Goal: Task Accomplishment & Management: Use online tool/utility

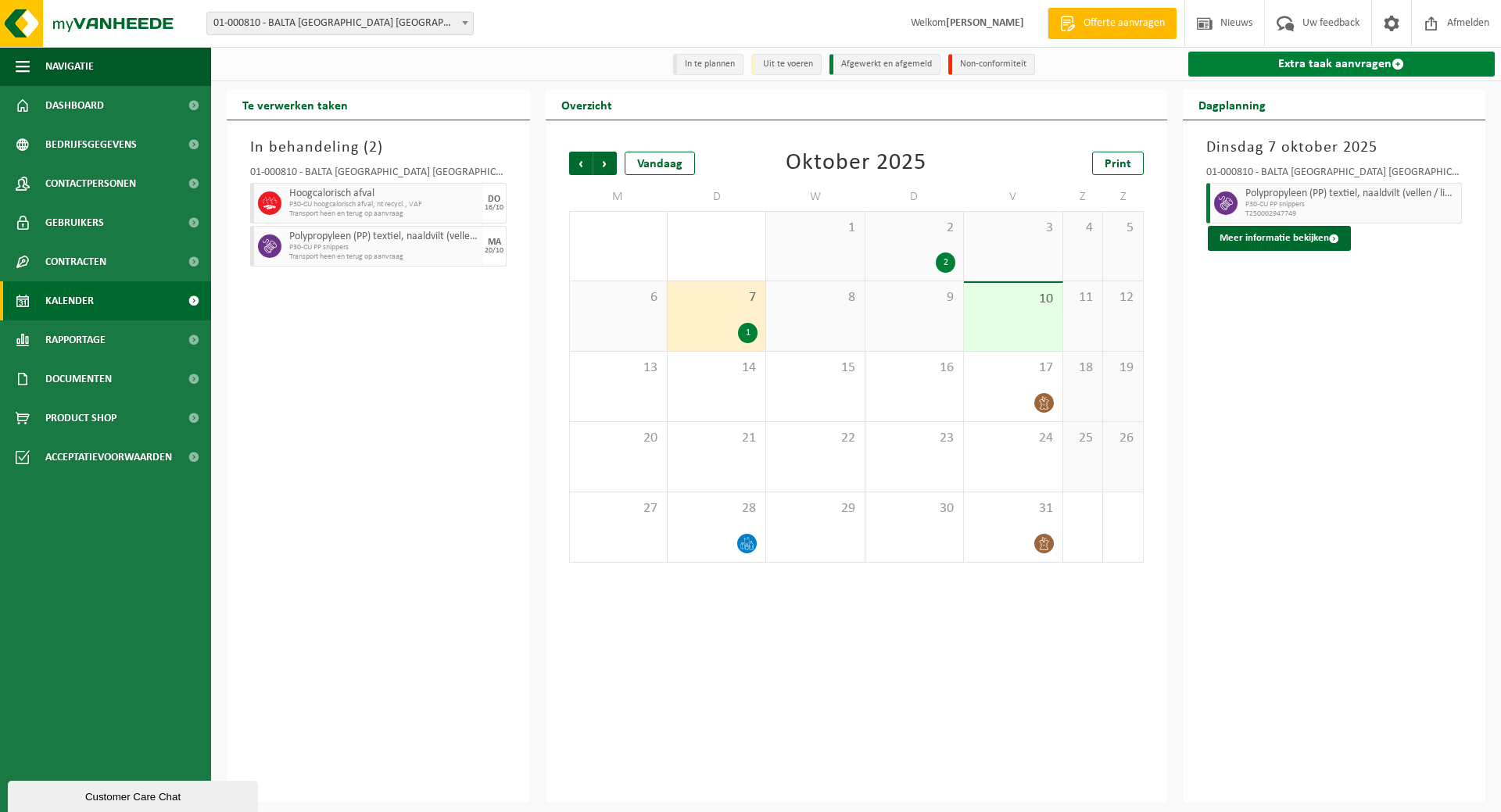
click at [1330, 68] on link "Extra taak aanvragen" at bounding box center [1342, 64] width 307 height 25
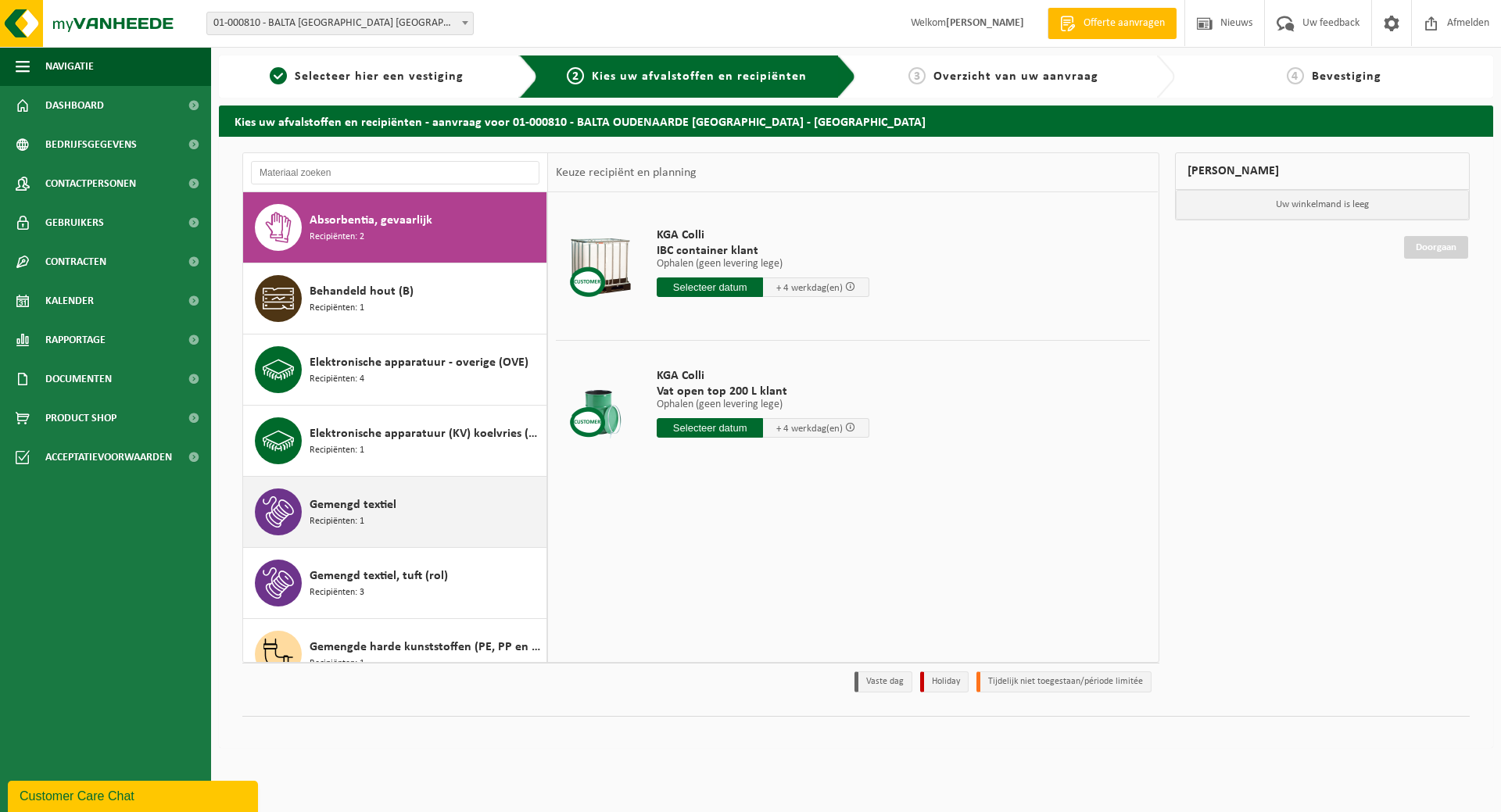
click at [353, 513] on span "Gemengd textiel" at bounding box center [353, 504] width 87 height 19
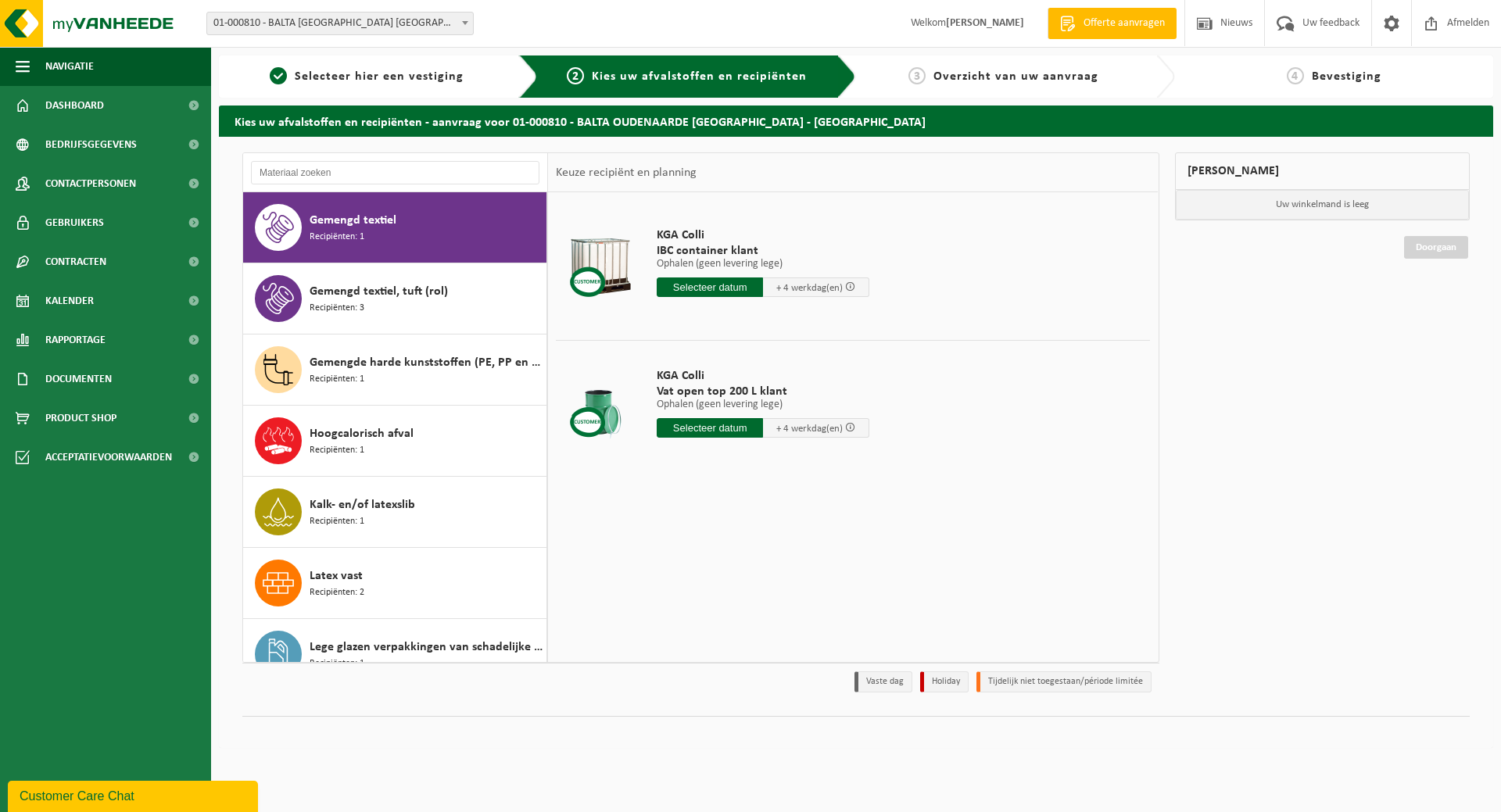
scroll to position [284, 0]
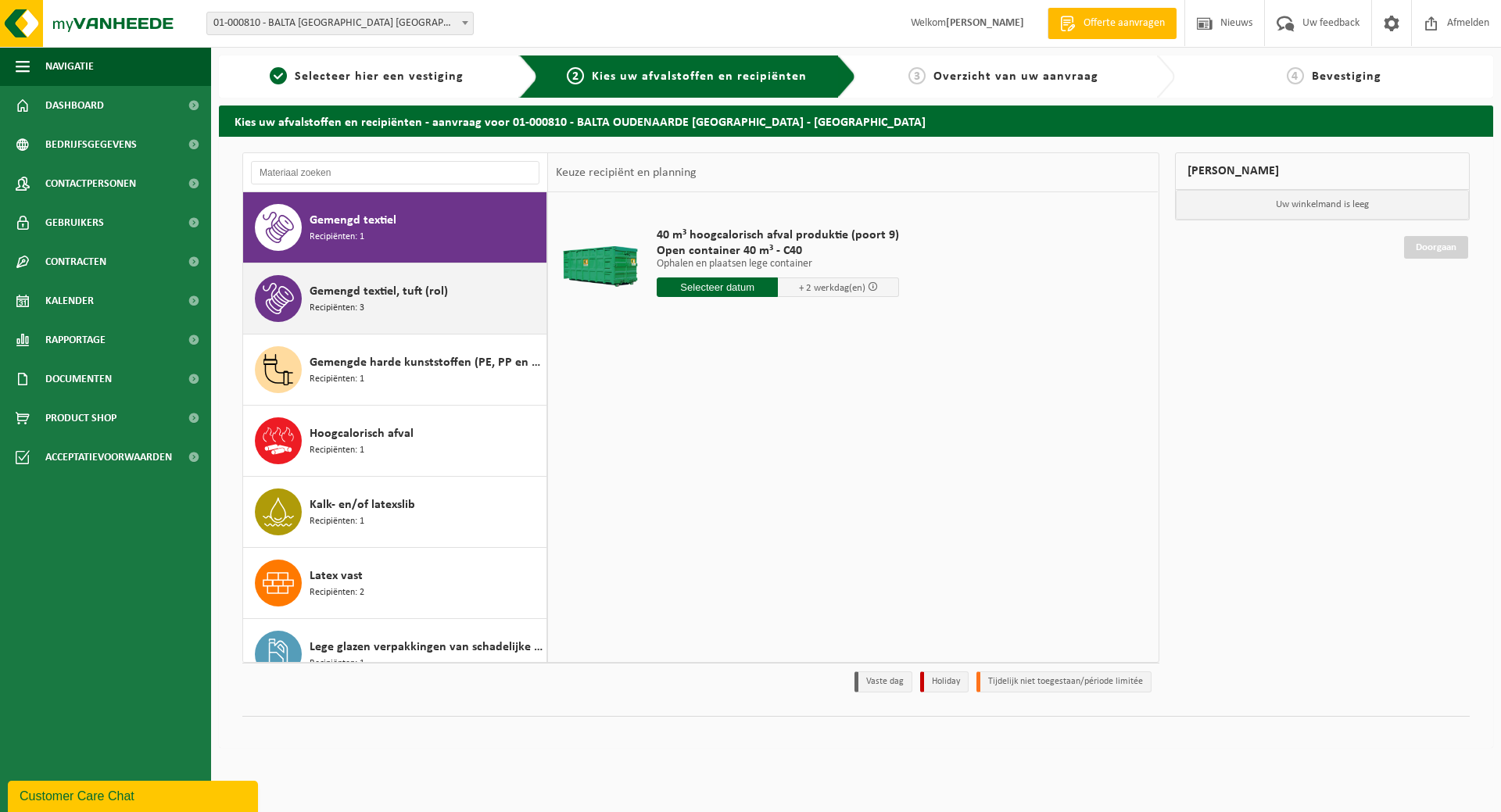
click at [344, 298] on span "Gemengd textiel, tuft (rol)" at bounding box center [378, 292] width 138 height 19
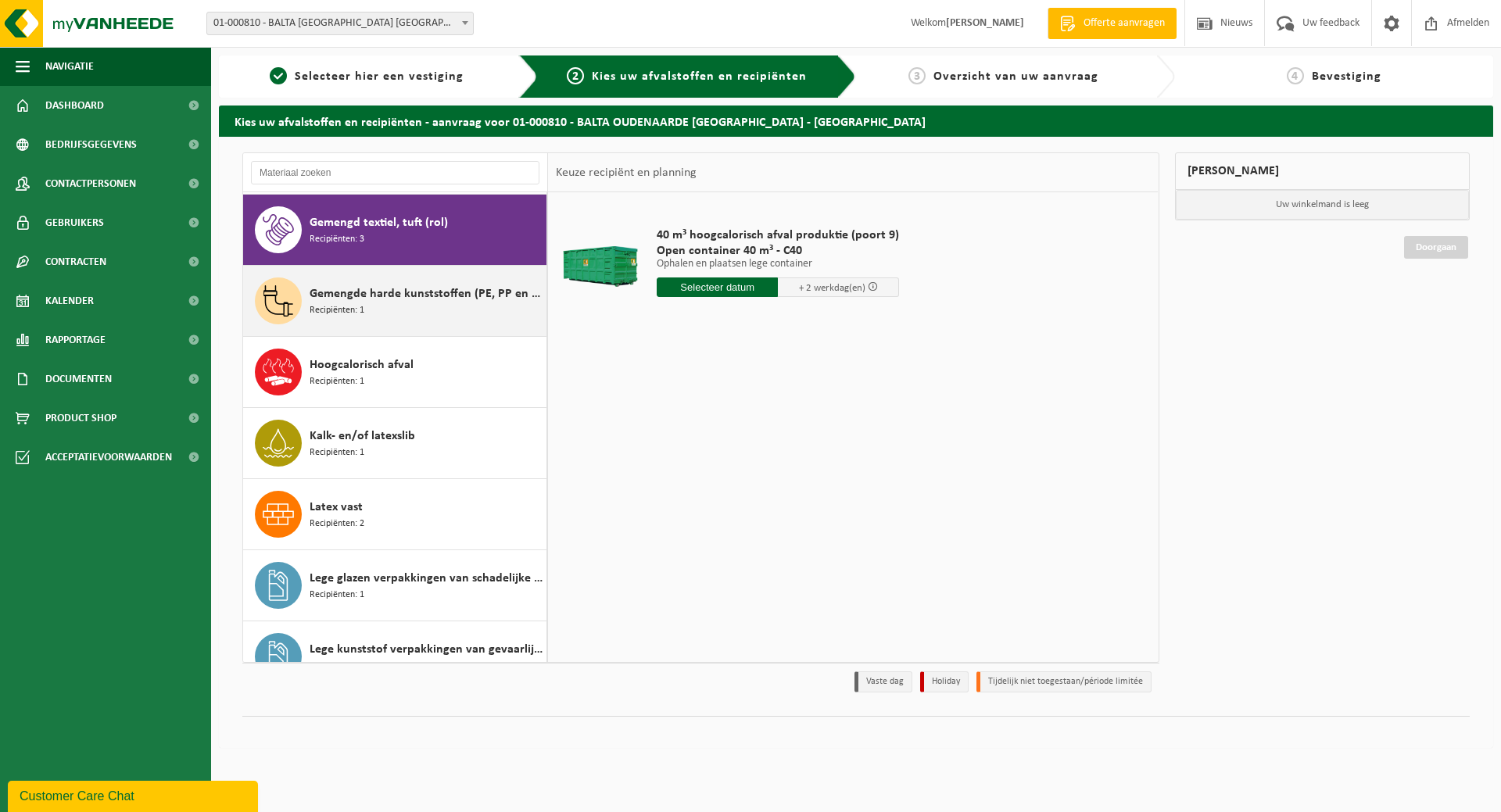
scroll to position [356, 0]
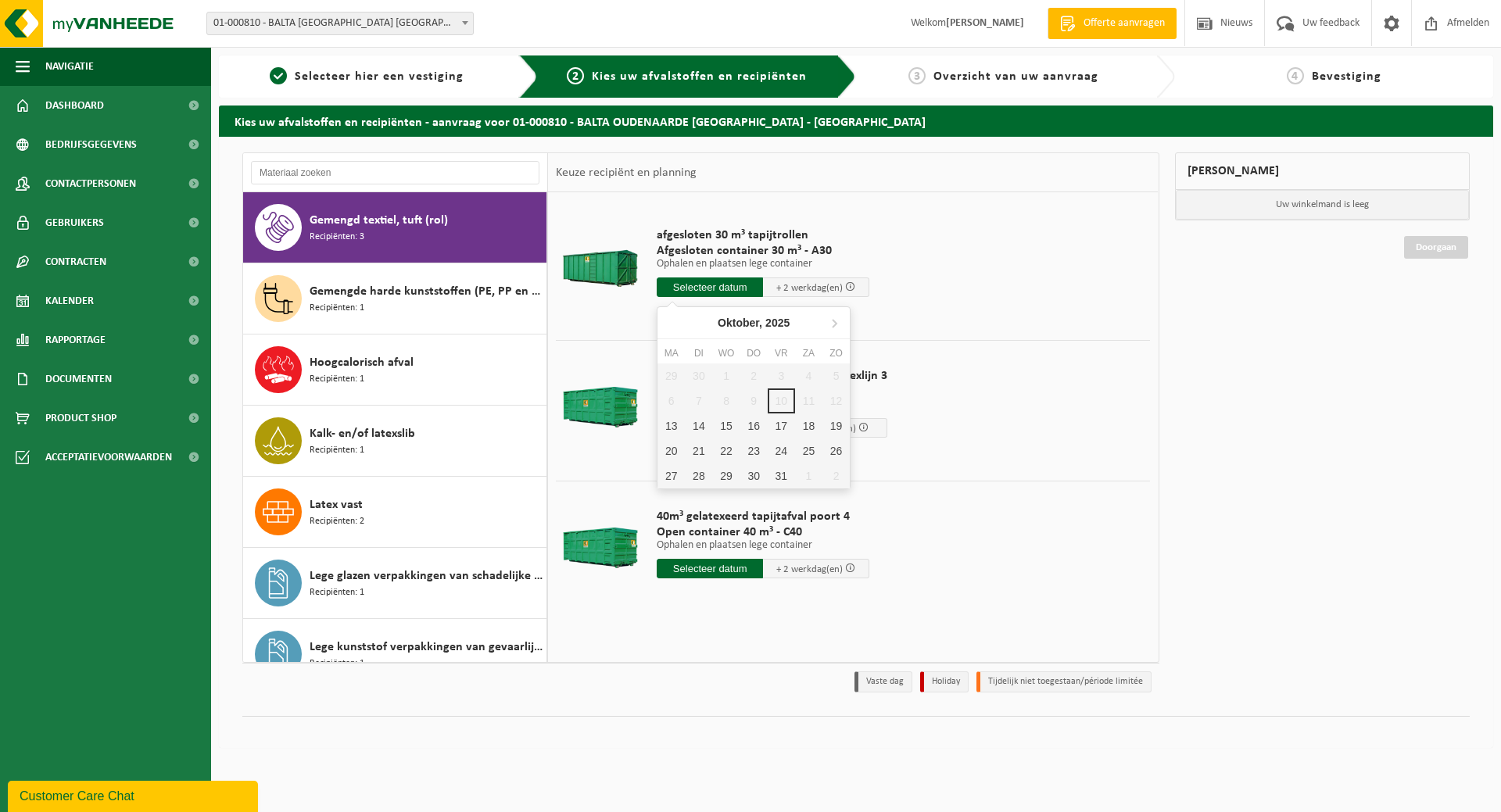
click at [738, 284] on input "text" at bounding box center [710, 287] width 106 height 19
click at [678, 413] on div "13" at bounding box center [672, 425] width 28 height 25
type input "Van 2025-10-13"
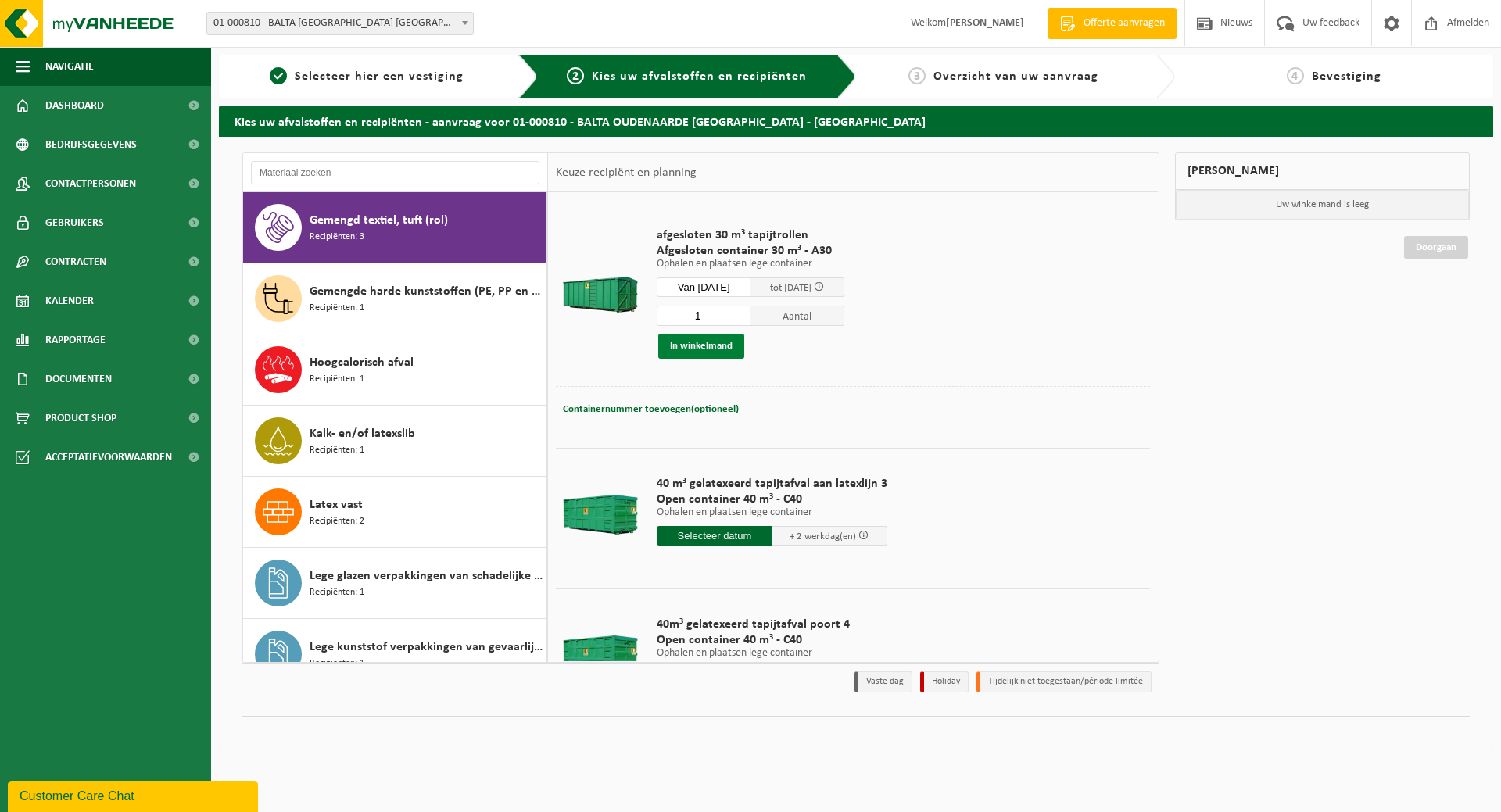
click at [706, 338] on button "In winkelmand" at bounding box center [702, 346] width 86 height 25
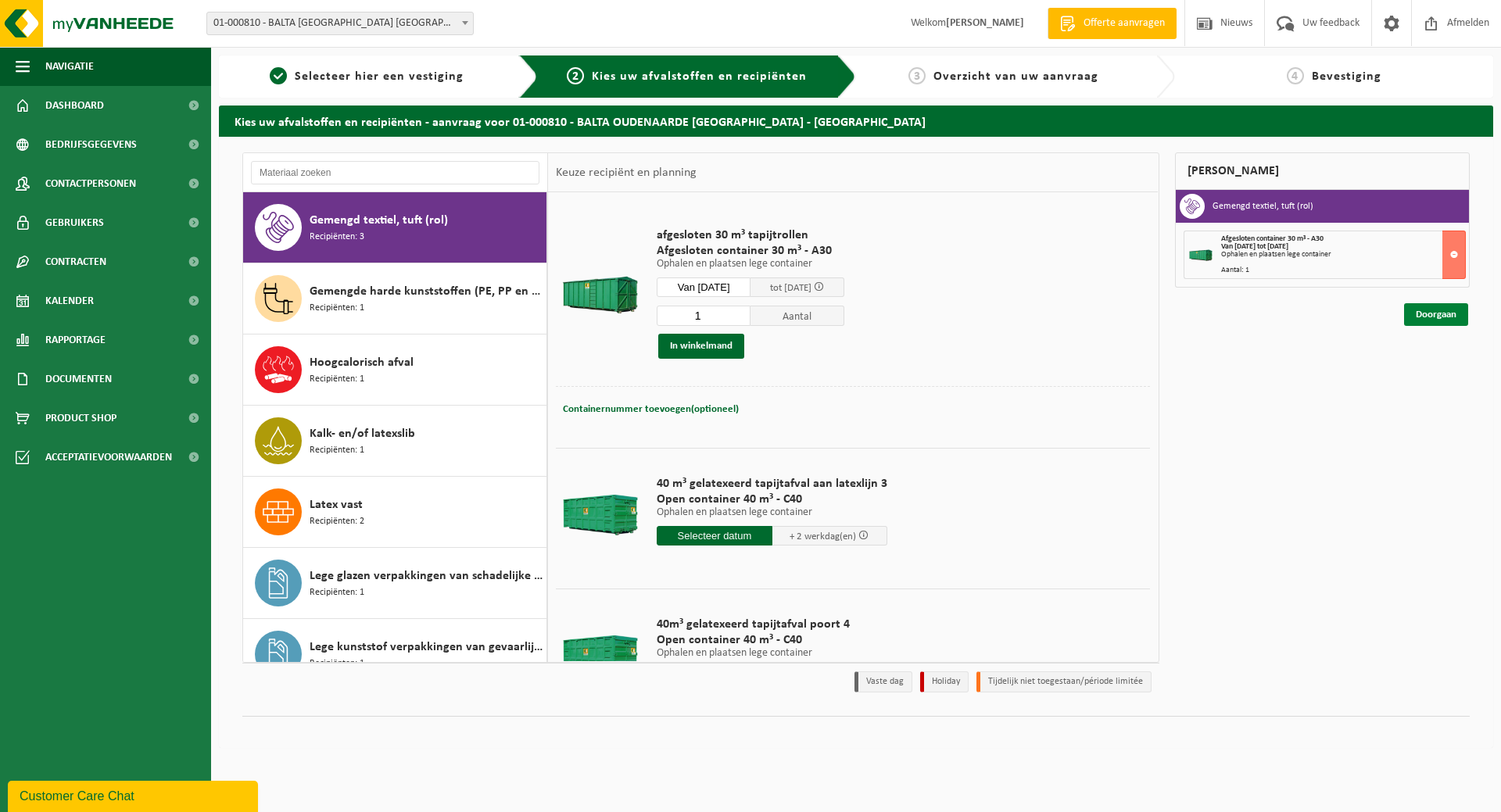
click at [1431, 309] on link "Doorgaan" at bounding box center [1436, 315] width 64 height 23
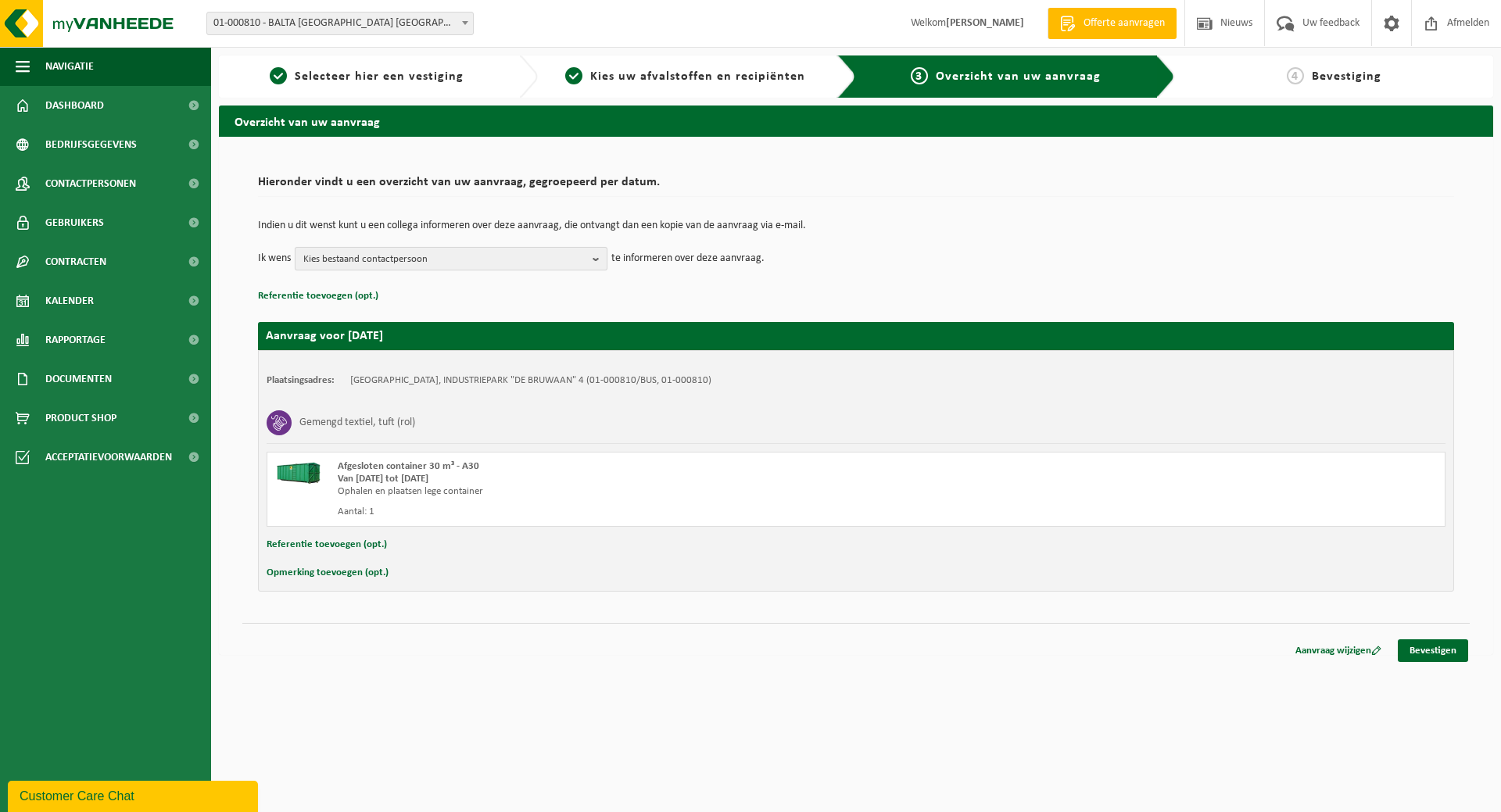
click at [597, 258] on b "button" at bounding box center [599, 258] width 14 height 22
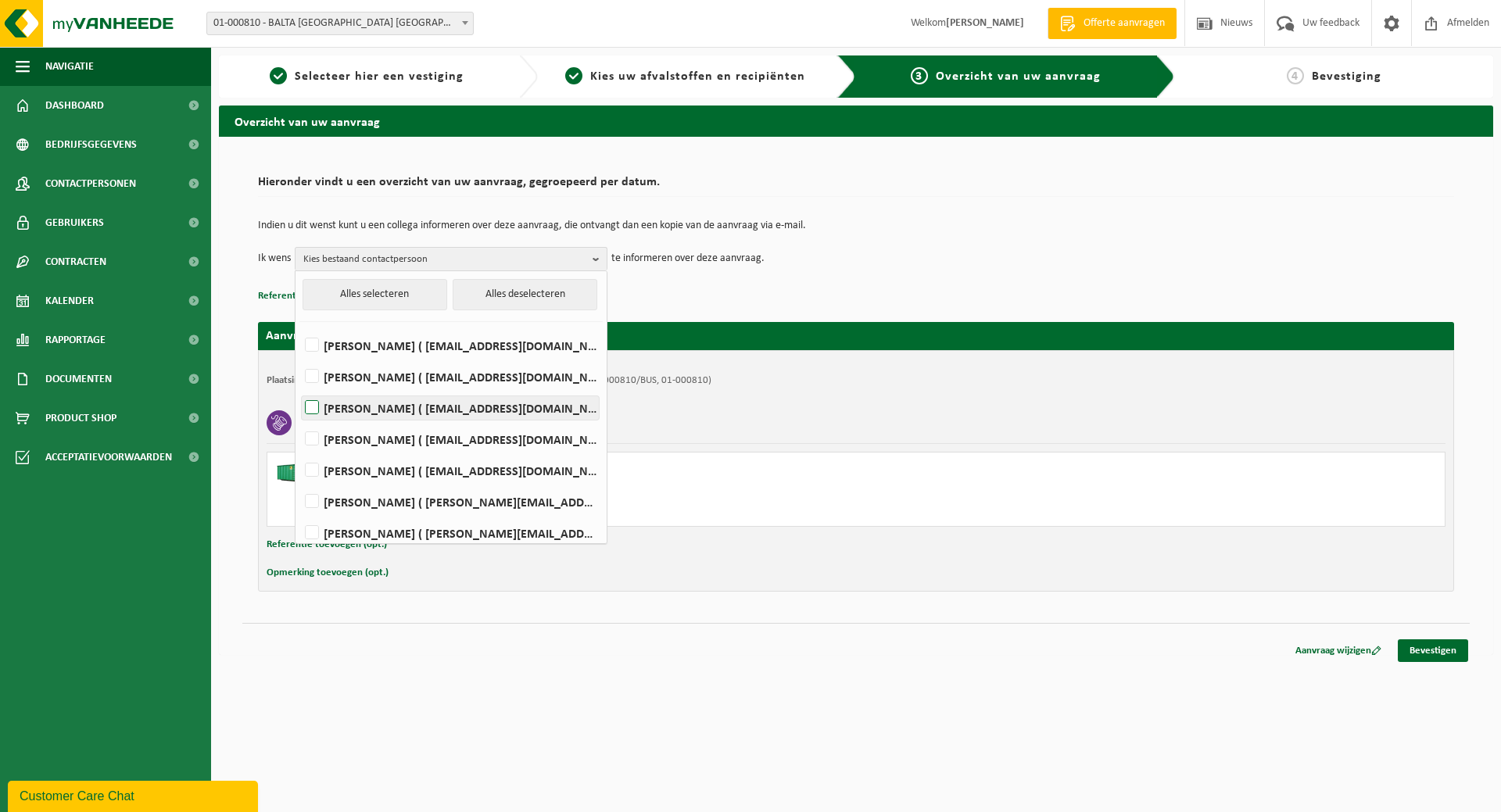
click at [478, 408] on label "MARGA DUJARDIN ( marga.dujardin@baltagroup.com )" at bounding box center [451, 408] width 297 height 24
click at [300, 388] on input "MARGA DUJARDIN ( marga.dujardin@baltagroup.com )" at bounding box center [299, 387] width 1 height 1
checkbox input "true"
click at [466, 445] on label "Jasmien Pieters ( jasmien.pieters@baltagroup.com )" at bounding box center [451, 439] width 297 height 24
click at [300, 420] on input "Jasmien Pieters ( jasmien.pieters@baltagroup.com )" at bounding box center [299, 419] width 1 height 1
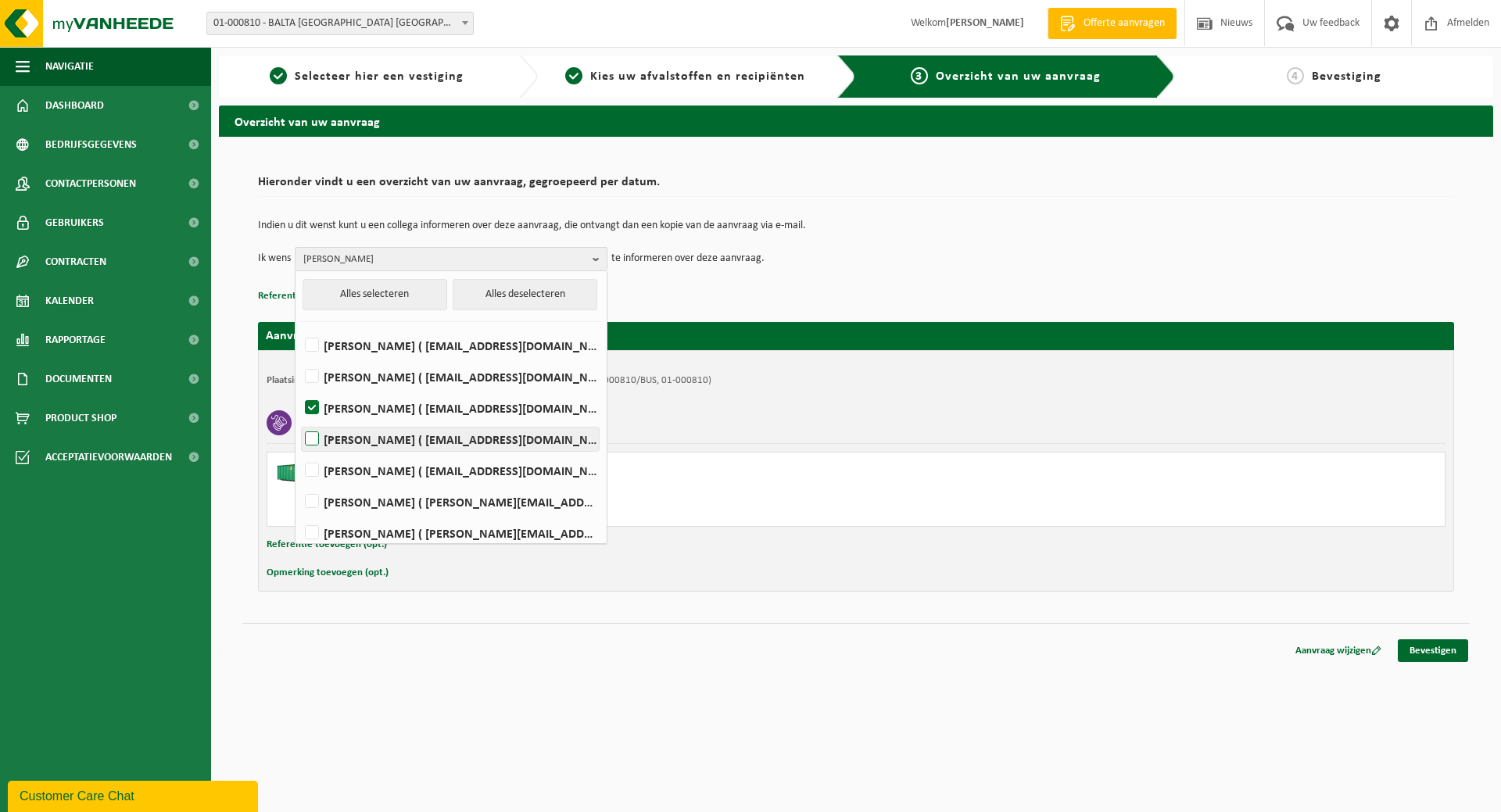
checkbox input "true"
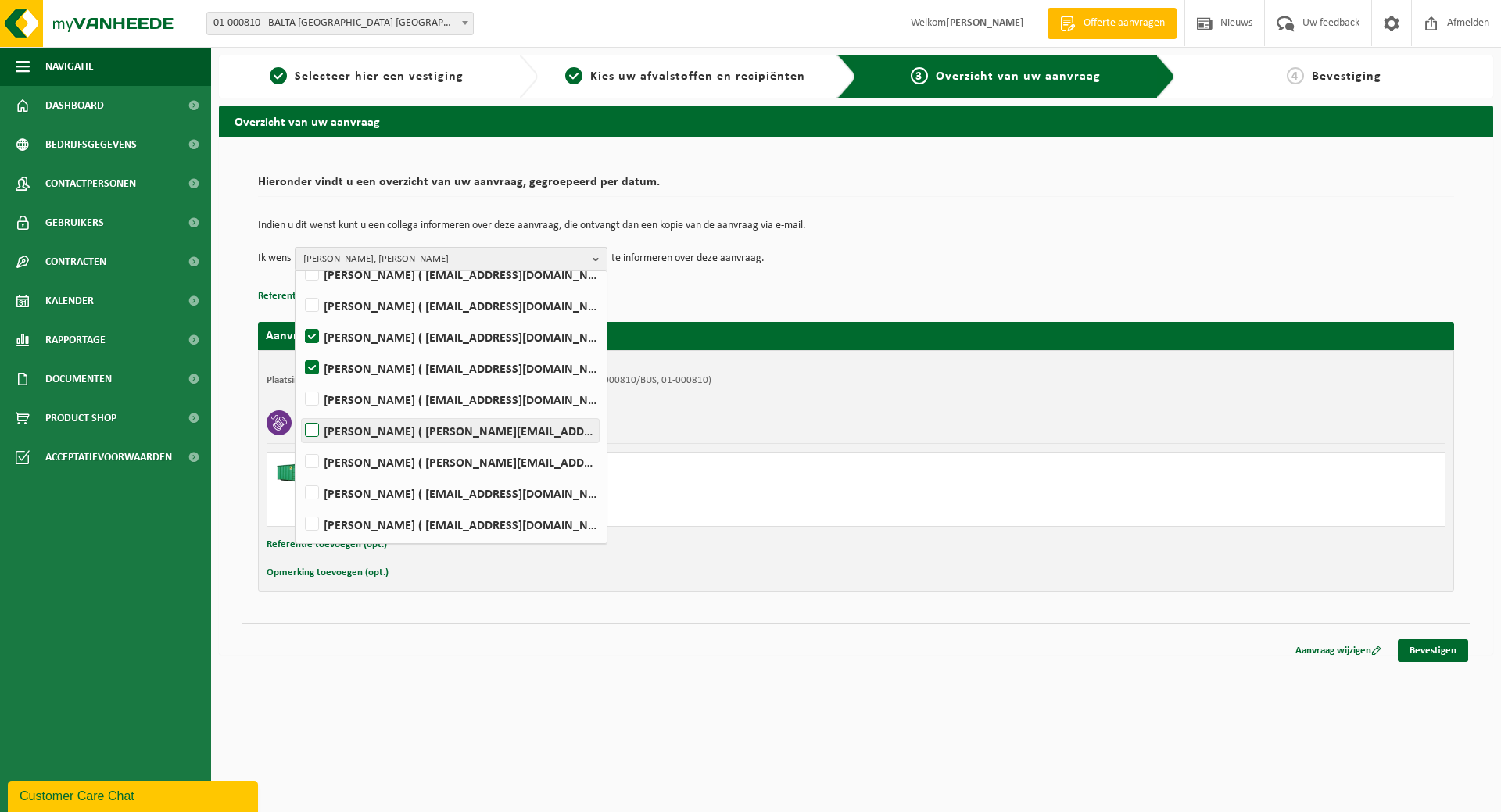
click at [462, 425] on label "JONAS VANDECASTEELE ( jonas.vandecasteele@vanheede.com )" at bounding box center [451, 430] width 297 height 24
click at [300, 411] on input "JONAS VANDECASTEELE ( jonas.vandecasteele@vanheede.com )" at bounding box center [299, 410] width 1 height 1
checkbox input "true"
click at [411, 520] on label "Koen Windels ( koen.windels@baltagroup.com )" at bounding box center [451, 525] width 297 height 24
click at [300, 505] on input "Koen Windels ( koen.windels@baltagroup.com )" at bounding box center [299, 504] width 1 height 1
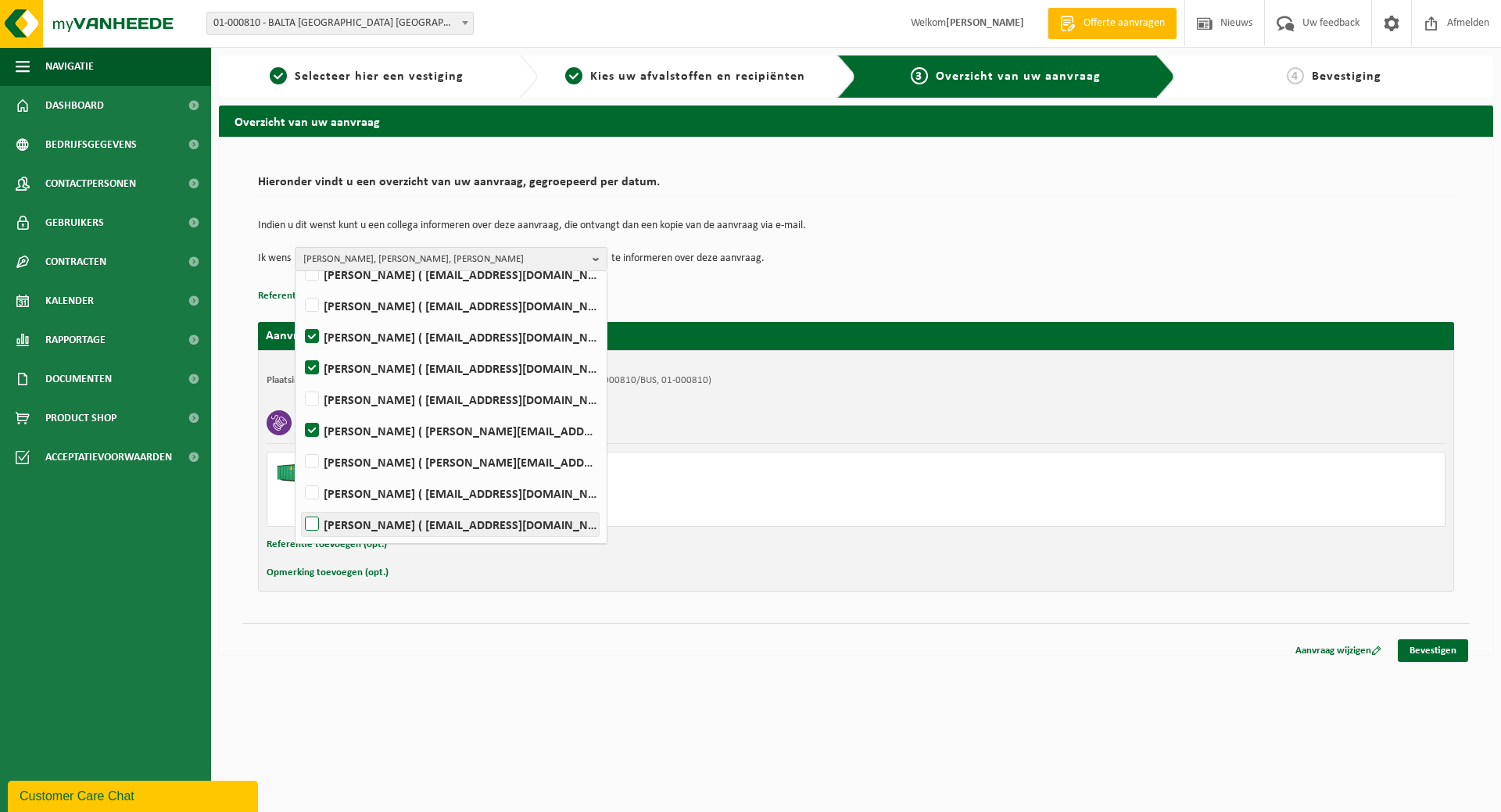
checkbox input "true"
click at [1440, 643] on link "Bevestigen" at bounding box center [1433, 650] width 71 height 23
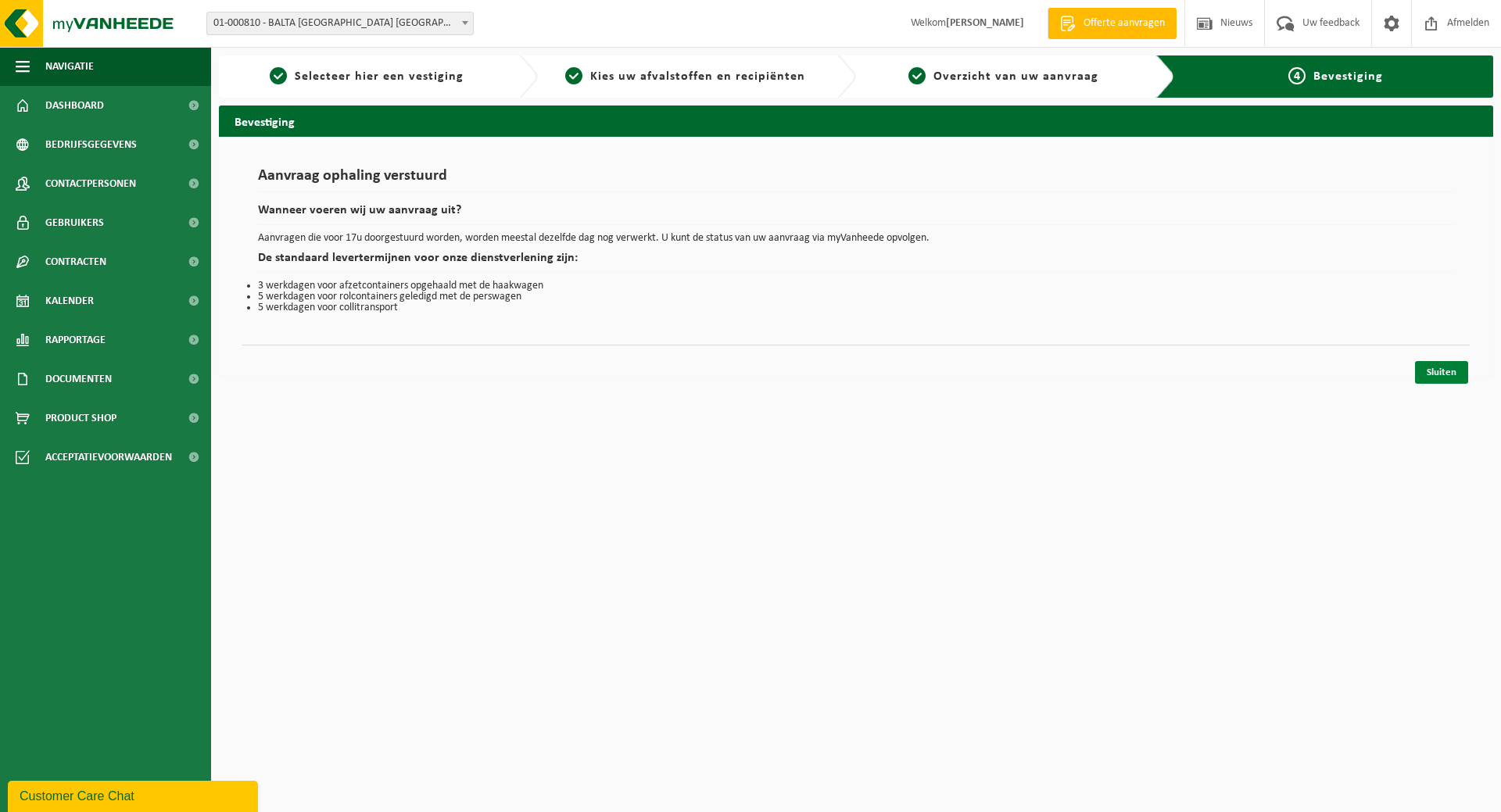
click at [1435, 374] on link "Sluiten" at bounding box center [1441, 373] width 53 height 23
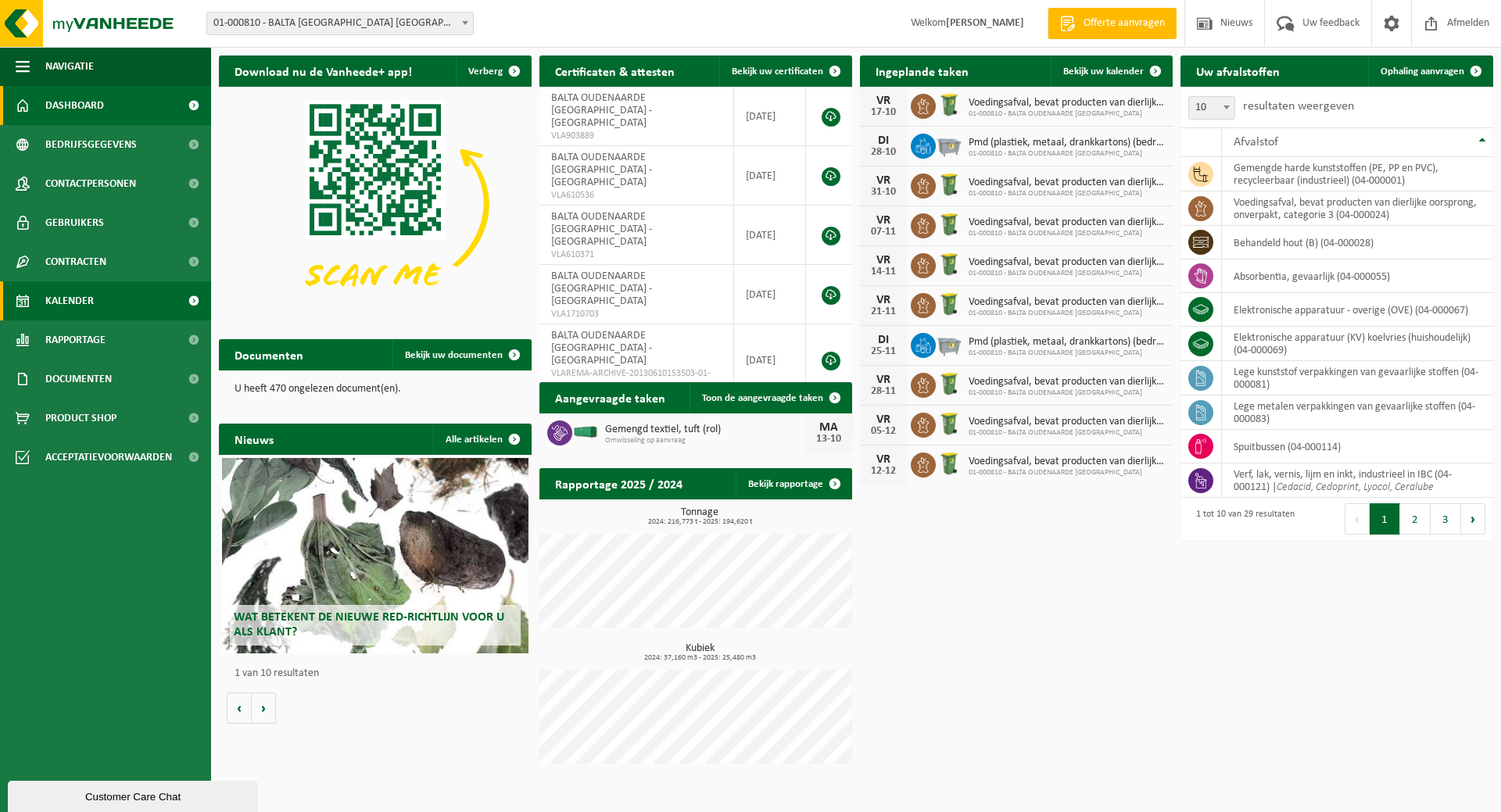
click at [81, 296] on span "Kalender" at bounding box center [70, 301] width 49 height 39
